Goal: Transaction & Acquisition: Purchase product/service

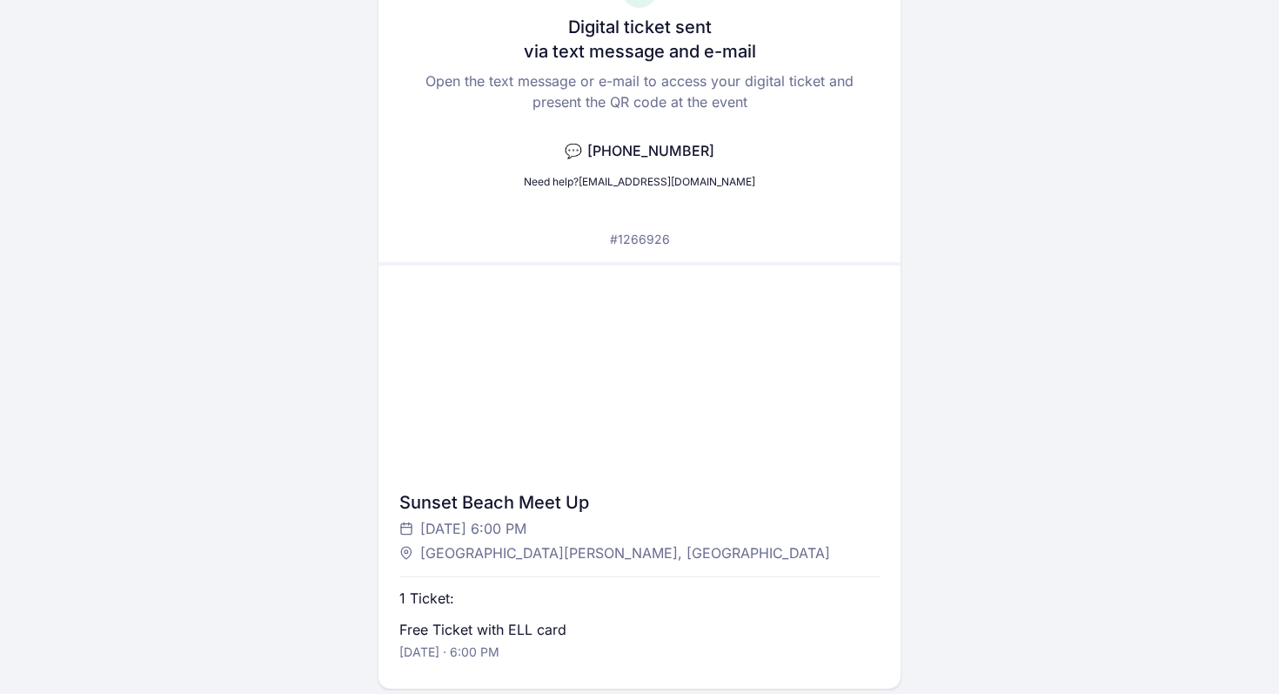
scroll to position [321, 0]
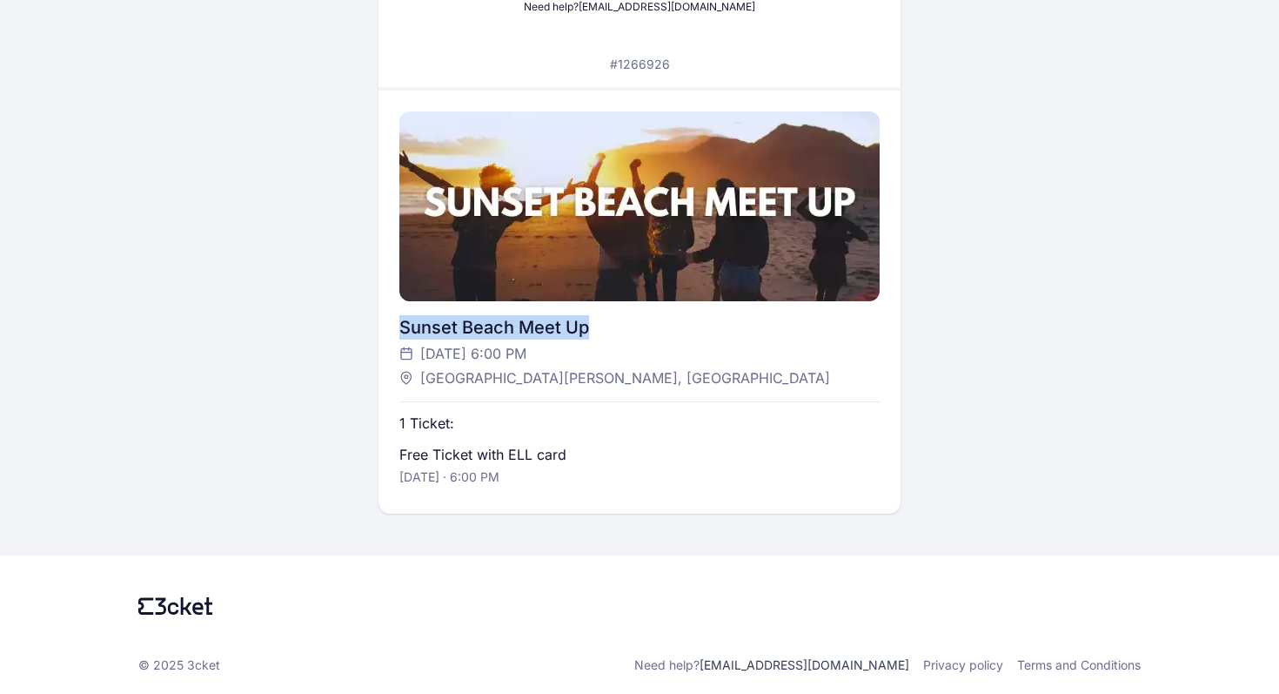
drag, startPoint x: 399, startPoint y: 326, endPoint x: 601, endPoint y: 334, distance: 202.1
click at [601, 334] on div "Sunset Beach Meet Up" at bounding box center [639, 327] width 480 height 24
copy div "Sunset Beach Meet Up"
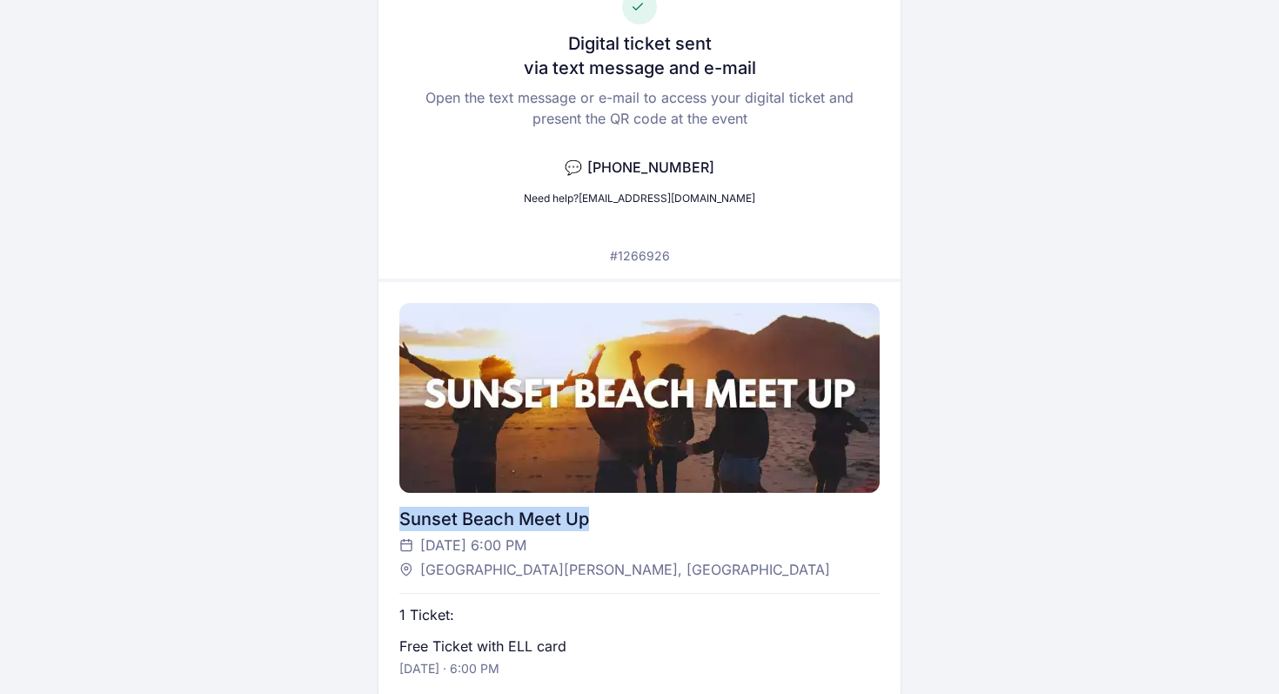
scroll to position [0, 0]
